Goal: Information Seeking & Learning: Learn about a topic

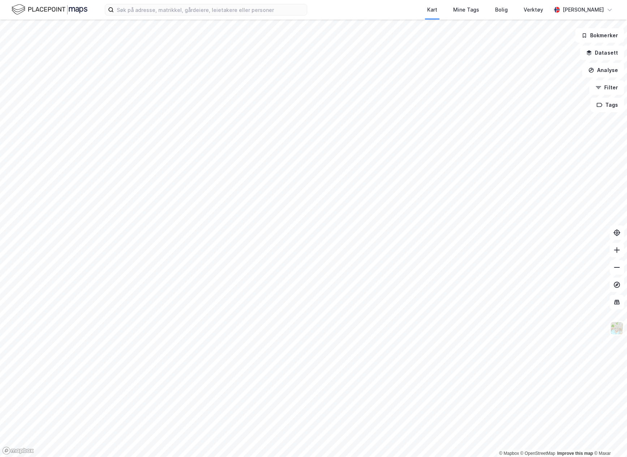
click at [153, 16] on div "Kart Mine Tags Bolig Verktøy [PERSON_NAME]" at bounding box center [313, 10] width 627 height 20
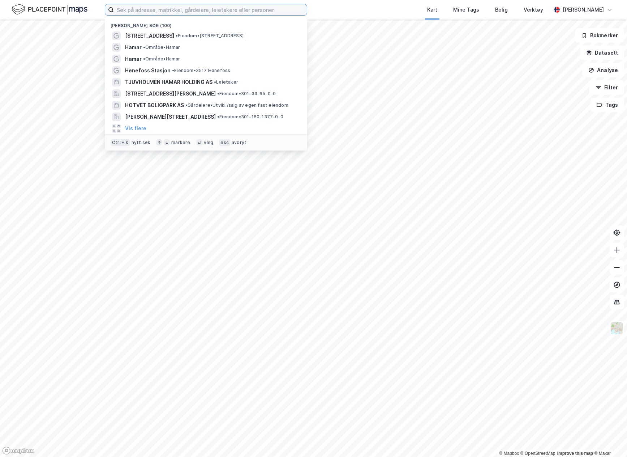
click at [153, 11] on input at bounding box center [210, 9] width 193 height 11
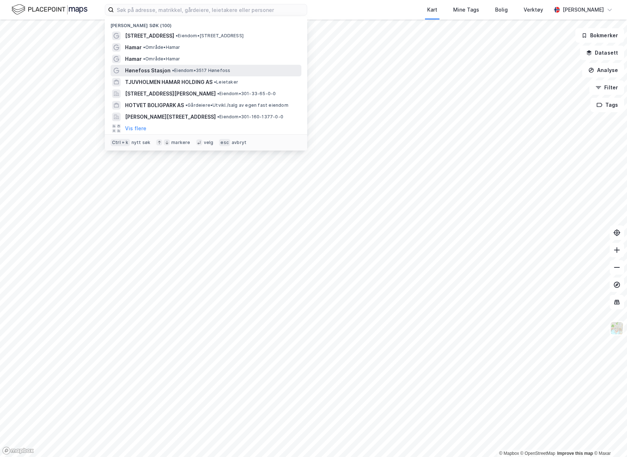
click at [165, 71] on span "Hønefoss Stasjon" at bounding box center [148, 70] width 46 height 9
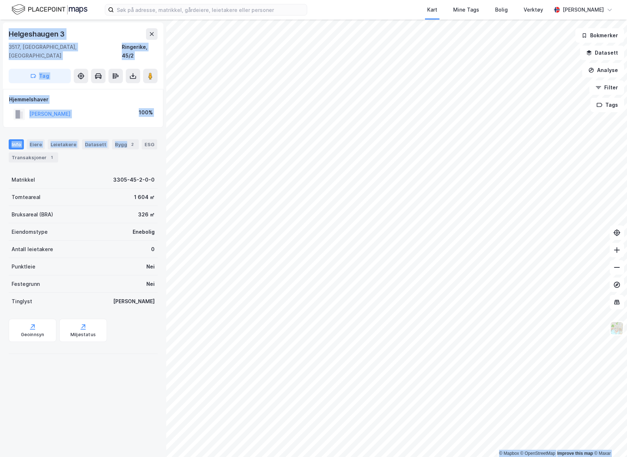
click at [328, 203] on div "© Mapbox © OpenStreetMap Improve this map © Maxar [STREET_ADDRESS], [STREET_ADD…" at bounding box center [313, 238] width 627 height 437
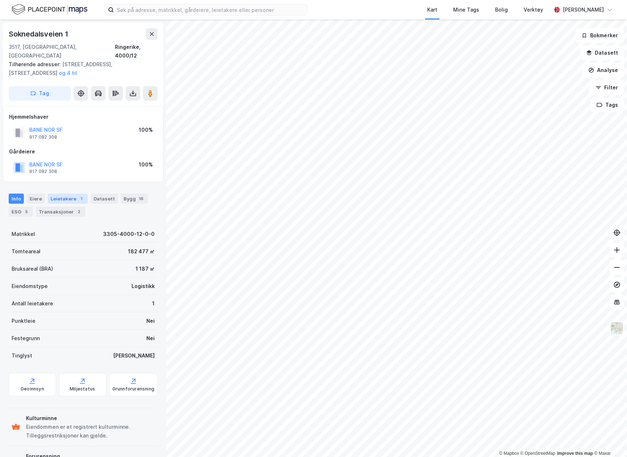
click at [82, 193] on div "Leietakere 1" at bounding box center [68, 198] width 40 height 10
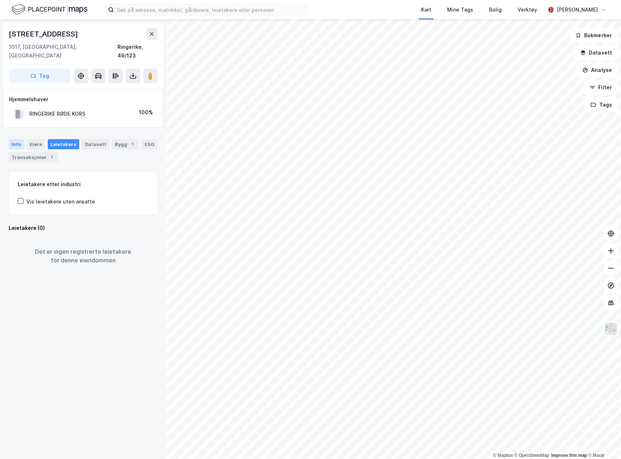
click at [16, 139] on div "Info" at bounding box center [16, 144] width 15 height 10
